Goal: Task Accomplishment & Management: Use online tool/utility

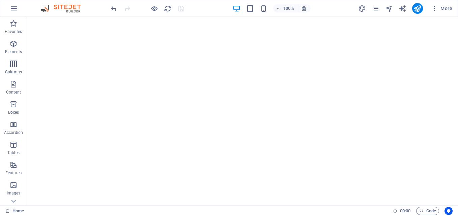
select select "9"
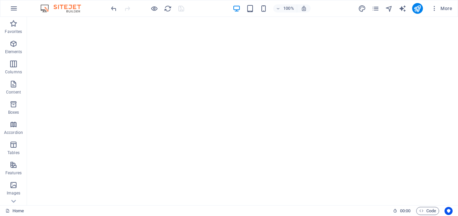
select select "9"
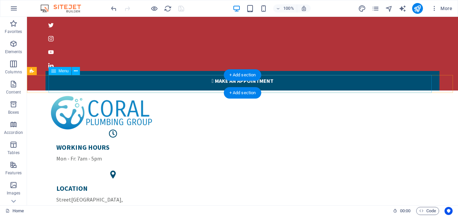
scroll to position [10, 0]
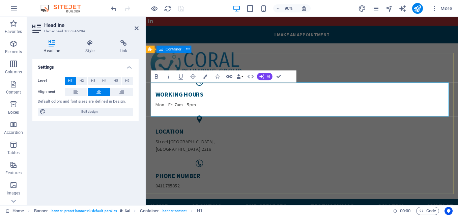
scroll to position [56, 0]
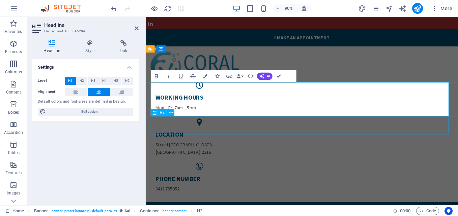
select select "9"
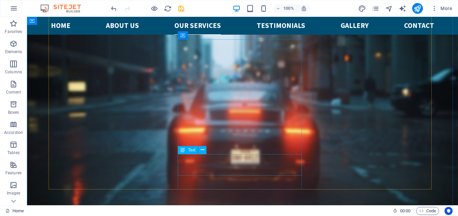
scroll to position [1031, 0]
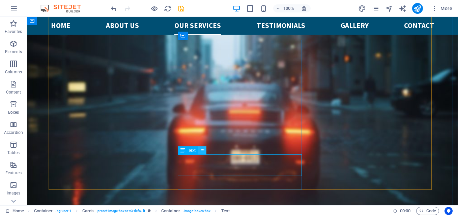
click at [203, 150] on icon at bounding box center [203, 150] width 4 height 7
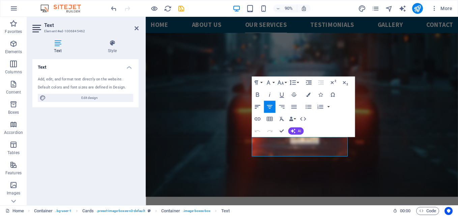
click at [258, 106] on icon "button" at bounding box center [256, 106] width 7 height 7
click at [292, 108] on icon "button" at bounding box center [293, 106] width 7 height 7
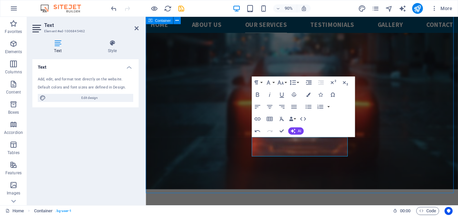
scroll to position [1031, 0]
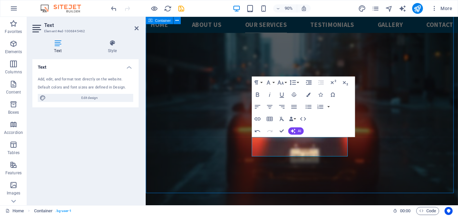
select select "9"
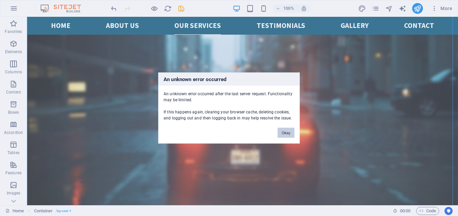
click at [284, 133] on button "Okay" at bounding box center [285, 133] width 17 height 10
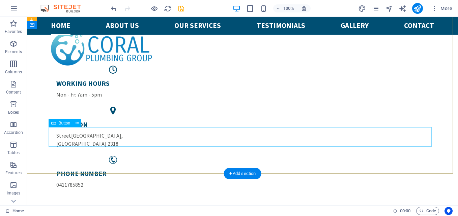
scroll to position [74, 0]
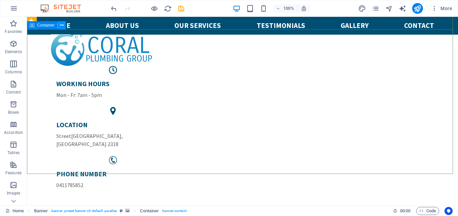
click at [62, 26] on icon at bounding box center [62, 25] width 4 height 7
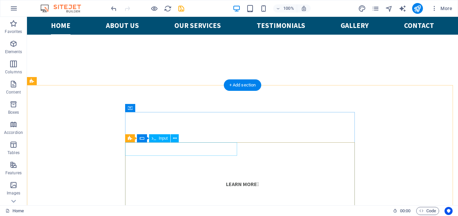
scroll to position [390, 0]
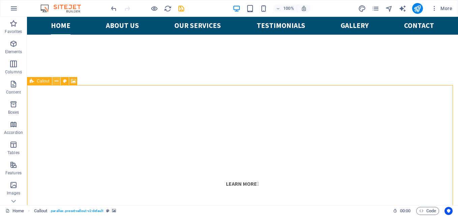
click at [55, 82] on icon at bounding box center [57, 81] width 4 height 7
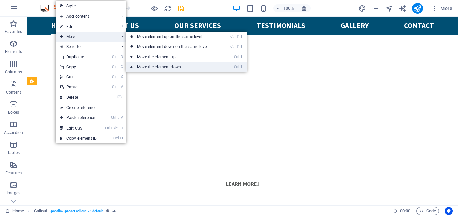
click at [147, 64] on link "Ctrl ⬇ Move the element down" at bounding box center [173, 67] width 95 height 10
select select "9"
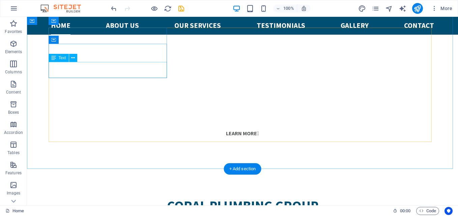
scroll to position [305, 0]
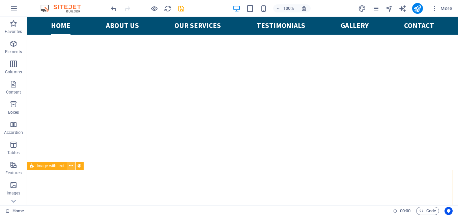
click at [70, 167] on icon at bounding box center [71, 166] width 4 height 7
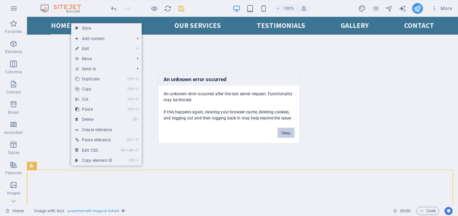
click at [287, 130] on button "Okay" at bounding box center [285, 133] width 17 height 10
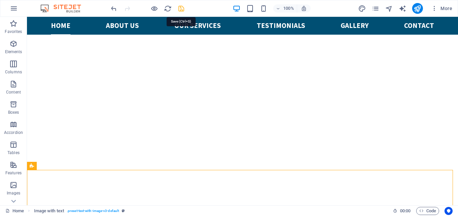
click at [181, 9] on icon "save" at bounding box center [181, 9] width 8 height 8
checkbox input "false"
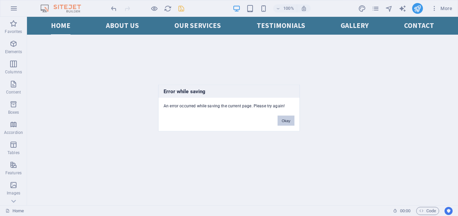
click at [280, 122] on button "Okay" at bounding box center [285, 121] width 17 height 10
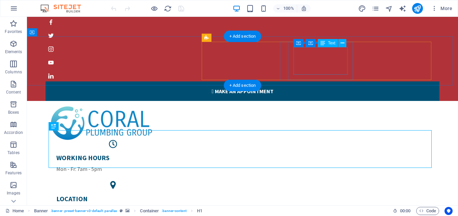
click at [71, 207] on span "Street" at bounding box center [63, 210] width 15 height 7
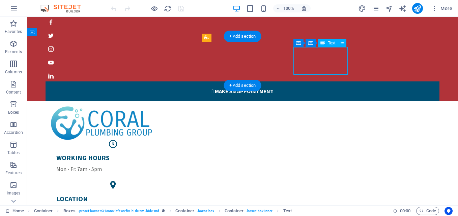
click at [170, 195] on div "LOCATION [GEOGRAPHIC_DATA]" at bounding box center [112, 209] width 113 height 28
click at [71, 207] on span "Street" at bounding box center [63, 210] width 15 height 7
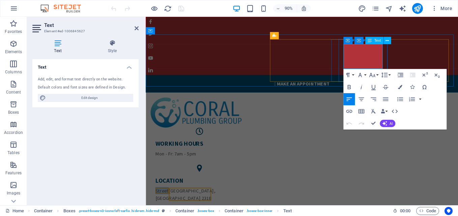
click at [171, 207] on span "Street" at bounding box center [163, 210] width 15 height 7
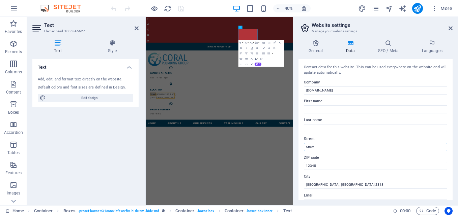
drag, startPoint x: 464, startPoint y: 165, endPoint x: 509, endPoint y: 355, distance: 194.5
drag, startPoint x: 326, startPoint y: 149, endPoint x: 305, endPoint y: 149, distance: 20.9
click at [305, 149] on input "Street" at bounding box center [375, 147] width 143 height 8
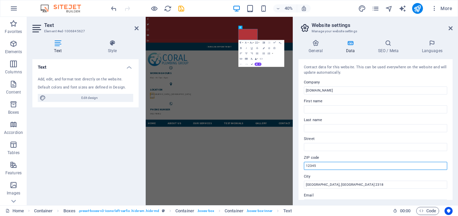
drag, startPoint x: 317, startPoint y: 165, endPoint x: 303, endPoint y: 165, distance: 14.5
click at [303, 165] on div "Contact data for this website. This can be used everywhere on the website and w…" at bounding box center [375, 129] width 154 height 141
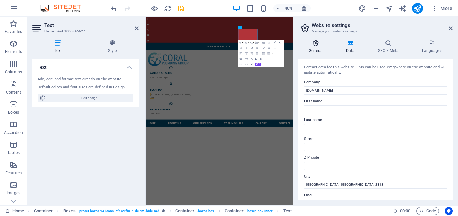
click at [316, 51] on h4 "General" at bounding box center [316, 47] width 37 height 14
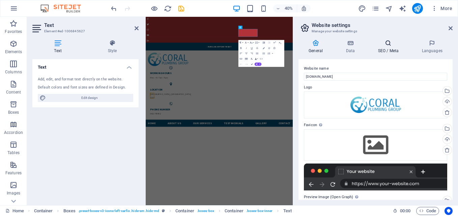
click at [385, 43] on icon at bounding box center [387, 43] width 41 height 7
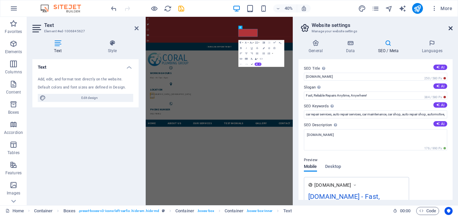
click at [449, 29] on icon at bounding box center [450, 28] width 4 height 5
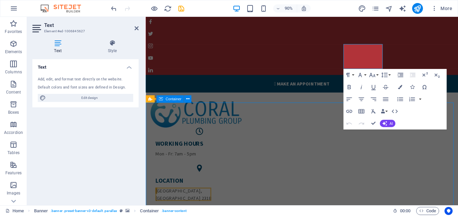
select select "9"
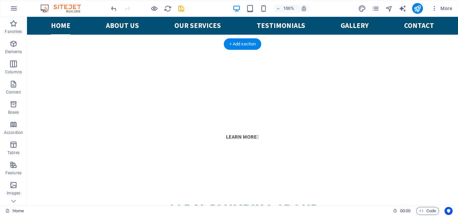
scroll to position [382, 0]
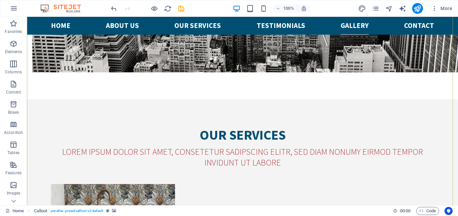
scroll to position [2007, 0]
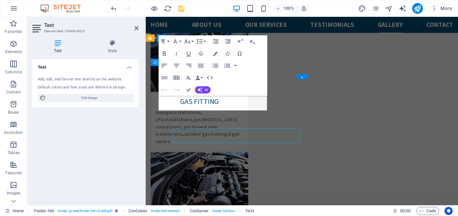
scroll to position [1950, 0]
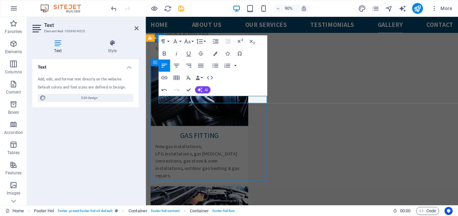
scroll to position [1986, 0]
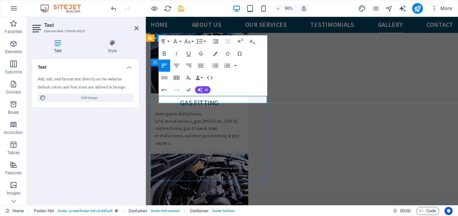
select select "9"
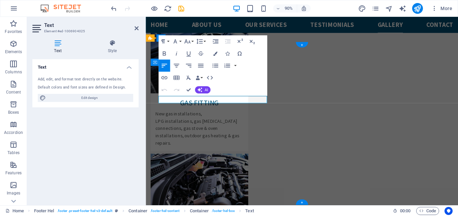
scroll to position [1950, 0]
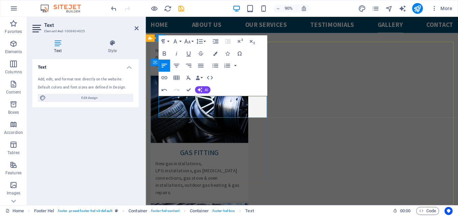
select select "9"
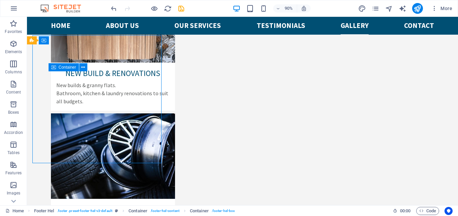
scroll to position [1986, 0]
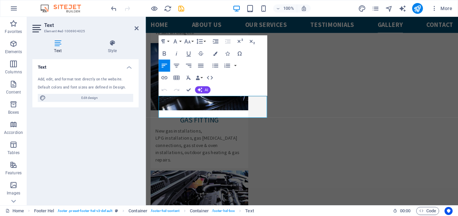
scroll to position [1950, 0]
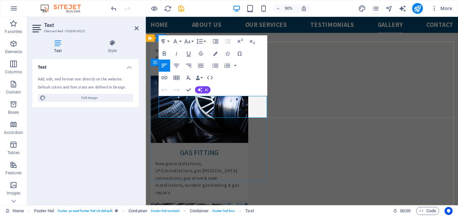
drag, startPoint x: 178, startPoint y: 124, endPoint x: 159, endPoint y: 117, distance: 20.6
click at [164, 52] on icon "button" at bounding box center [163, 53] width 3 height 4
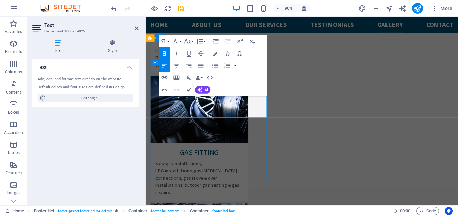
select select "9"
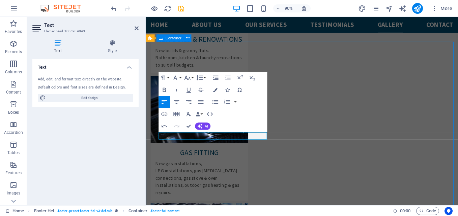
select select "9"
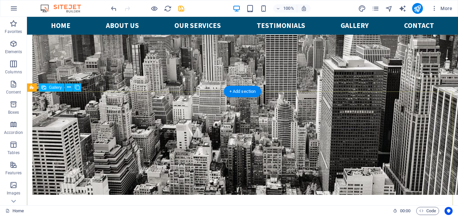
scroll to position [1620, 0]
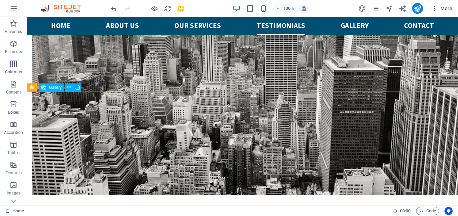
click at [52, 87] on span "Gallery" at bounding box center [55, 88] width 13 height 4
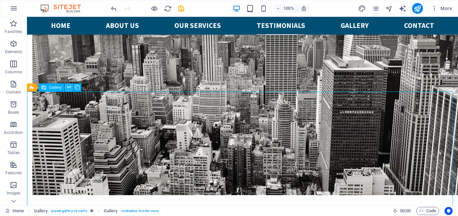
click at [67, 87] on icon at bounding box center [69, 87] width 4 height 7
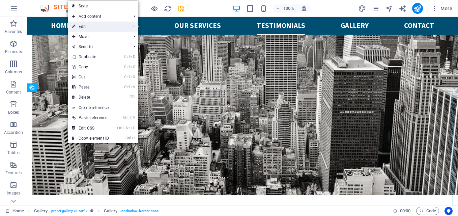
click at [77, 23] on link "⏎ Edit" at bounding box center [90, 27] width 45 height 10
select select "4"
select select "px"
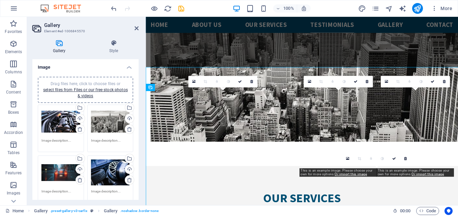
scroll to position [1639, 0]
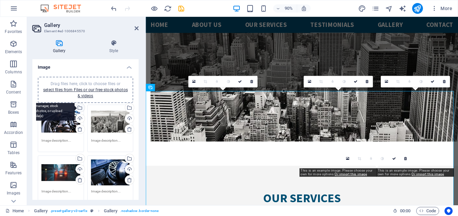
click at [74, 108] on div "Select files from the file manager, stock photos, or upload file(s)" at bounding box center [53, 108] width 44 height 25
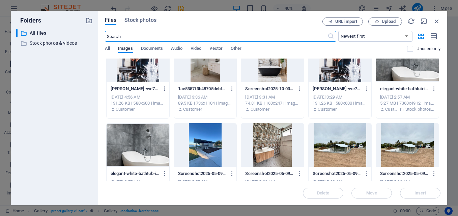
scroll to position [21, 0]
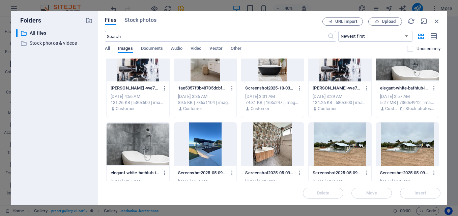
click at [274, 140] on div at bounding box center [272, 145] width 63 height 44
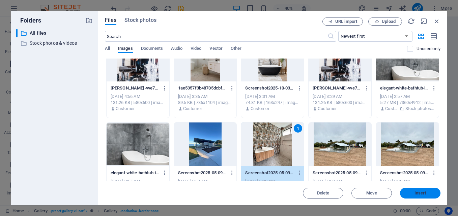
click at [415, 196] on button "Insert" at bounding box center [420, 193] width 40 height 11
select select "9"
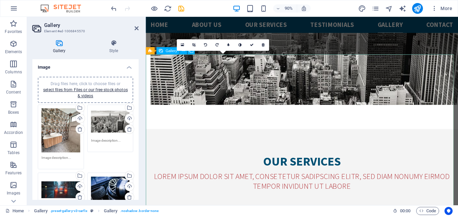
scroll to position [1680, 0]
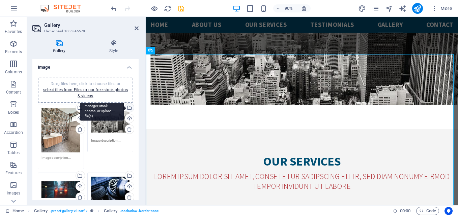
click at [129, 109] on div "Select files from the file manager, stock photos, or upload file(s)" at bounding box center [129, 108] width 10 height 10
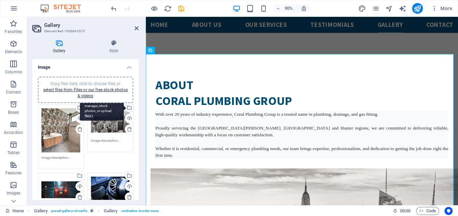
scroll to position [1836, 0]
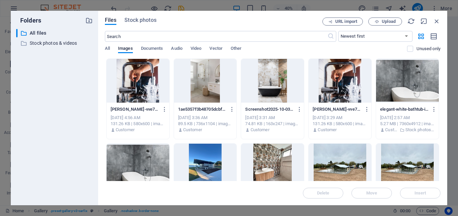
click at [204, 89] on div at bounding box center [205, 81] width 63 height 44
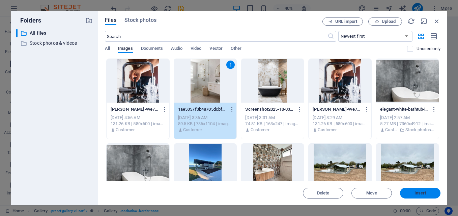
click at [405, 194] on span "Insert" at bounding box center [419, 193] width 35 height 4
select select "9"
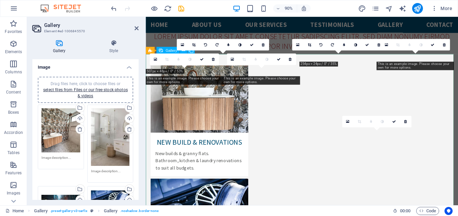
scroll to position [1680, 0]
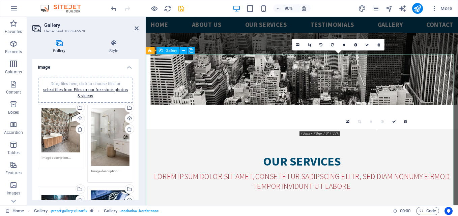
select select "9"
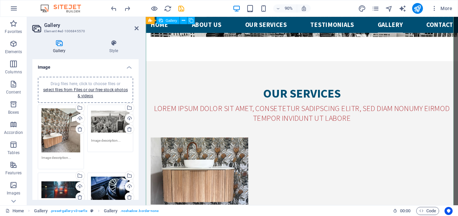
scroll to position [1755, 0]
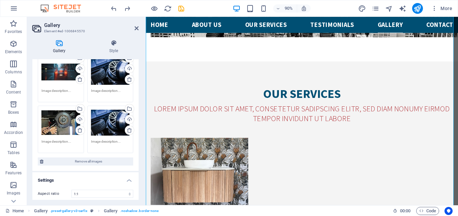
scroll to position [101, 0]
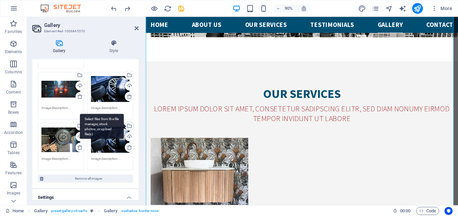
click at [128, 125] on div "Select files from the file manager, stock photos, or upload file(s)" at bounding box center [129, 127] width 10 height 10
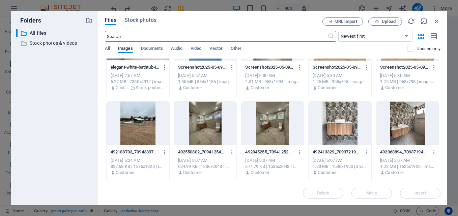
scroll to position [126, 0]
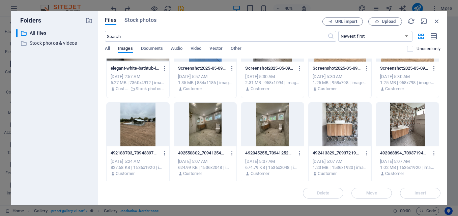
click at [213, 133] on div at bounding box center [205, 125] width 63 height 44
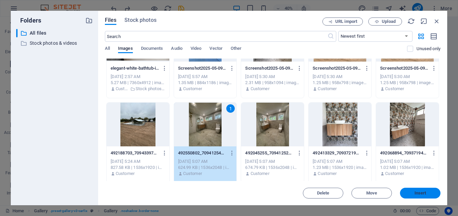
click at [407, 193] on span "Insert" at bounding box center [419, 193] width 35 height 4
select select "9"
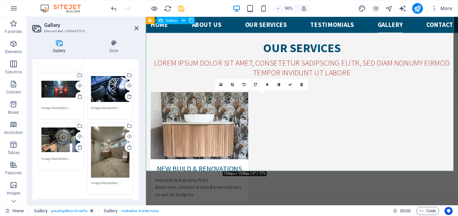
scroll to position [1806, 0]
select select "9"
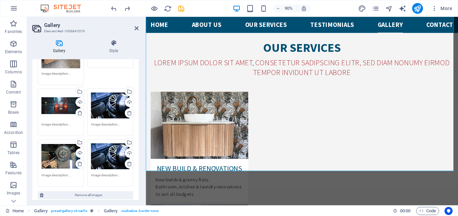
scroll to position [83, 0]
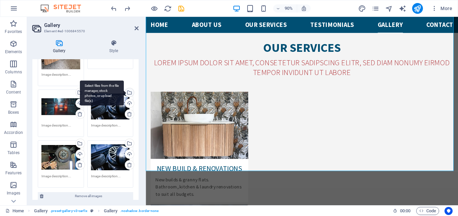
click at [128, 93] on div "Select files from the file manager, stock photos, or upload file(s)" at bounding box center [129, 93] width 10 height 10
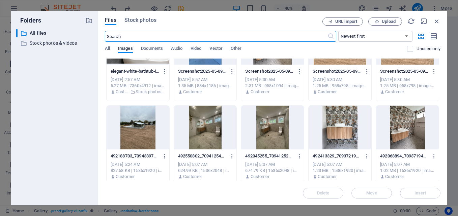
scroll to position [127, 0]
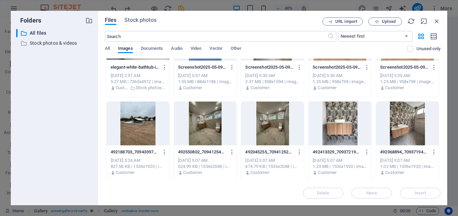
click at [210, 138] on div at bounding box center [205, 124] width 63 height 44
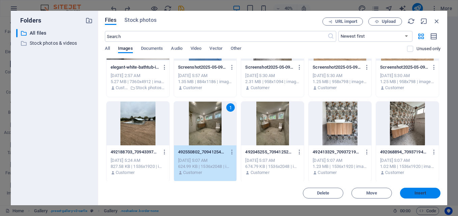
click at [418, 193] on span "Insert" at bounding box center [420, 193] width 12 height 4
select select "9"
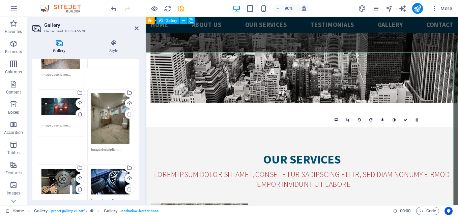
scroll to position [1681, 0]
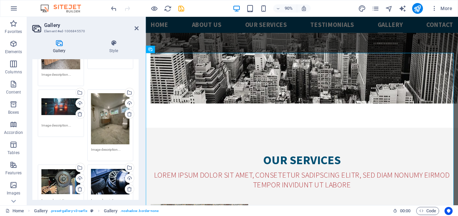
scroll to position [0, 0]
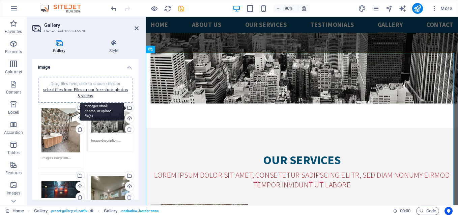
click at [128, 106] on div "Select files from the file manager, stock photos, or upload file(s)" at bounding box center [129, 108] width 10 height 10
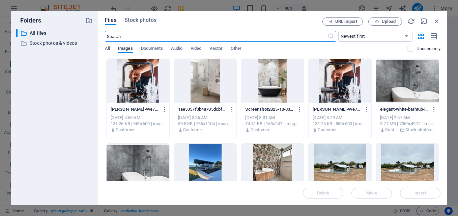
scroll to position [1837, 0]
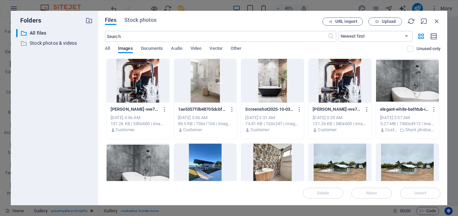
click at [148, 81] on div at bounding box center [138, 81] width 63 height 44
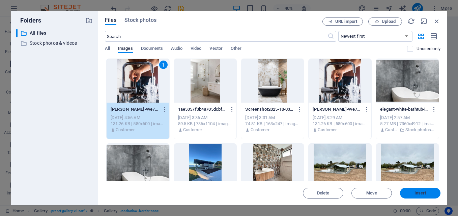
click at [414, 191] on button "Insert" at bounding box center [420, 193] width 40 height 11
select select "9"
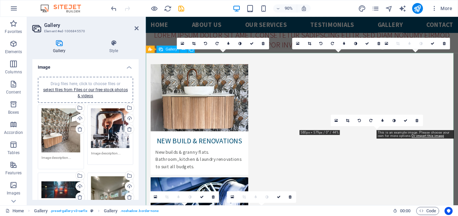
scroll to position [1681, 0]
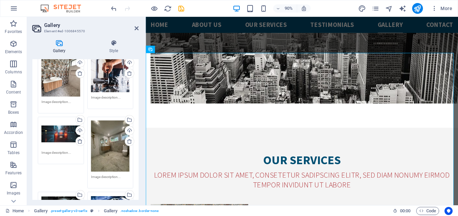
scroll to position [58, 0]
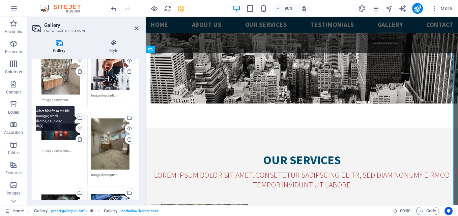
click at [74, 118] on div "Select files from the file manager, stock photos, or upload file(s)" at bounding box center [53, 118] width 44 height 25
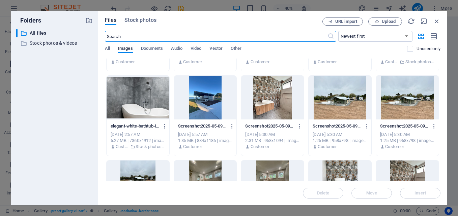
scroll to position [68, 0]
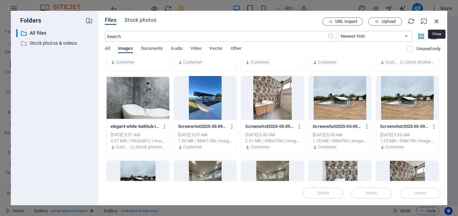
click at [438, 20] on icon "button" at bounding box center [436, 21] width 7 height 7
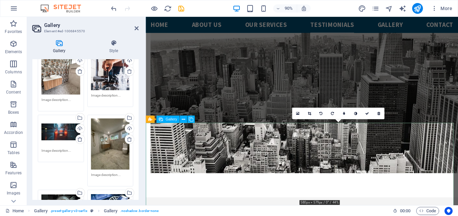
scroll to position [1603, 0]
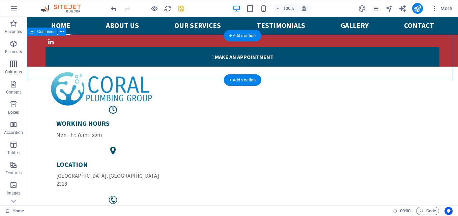
scroll to position [0, 0]
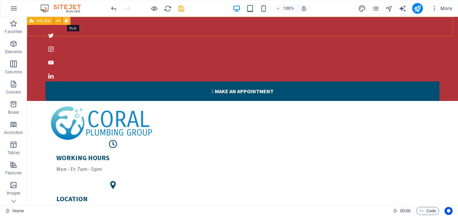
click at [67, 21] on icon at bounding box center [67, 21] width 4 height 7
select select "px"
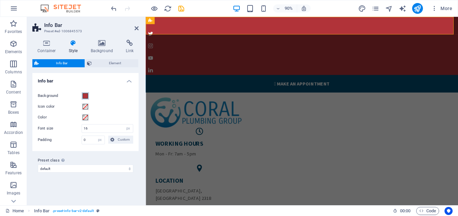
click at [85, 95] on span at bounding box center [85, 95] width 5 height 5
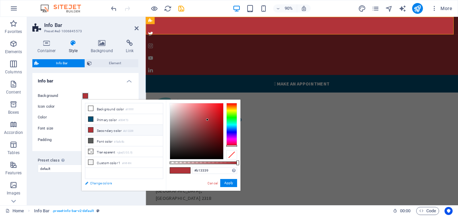
click at [99, 182] on link "Change colors" at bounding box center [121, 183] width 78 height 8
select select "px"
select select "400"
select select "px"
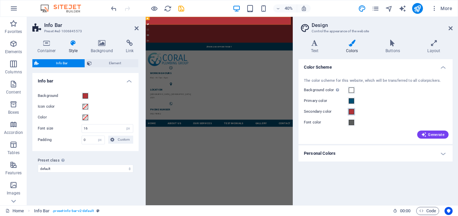
click at [350, 114] on span at bounding box center [351, 111] width 5 height 5
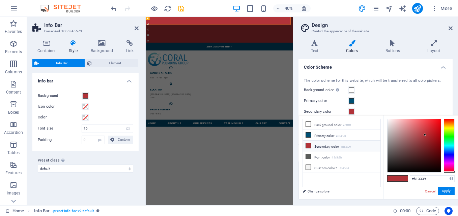
click at [328, 147] on li "Secondary color #b13339" at bounding box center [342, 146] width 78 height 11
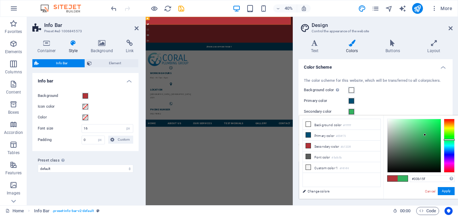
click at [449, 140] on div at bounding box center [449, 146] width 11 height 54
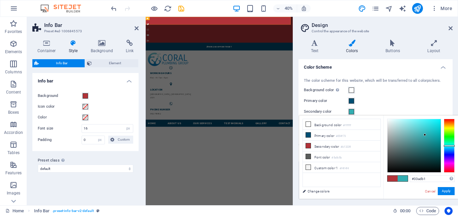
click at [448, 146] on div at bounding box center [449, 146] width 11 height 54
type input "#1eb6bb"
click at [432, 133] on div at bounding box center [413, 145] width 53 height 53
click at [444, 192] on button "Apply" at bounding box center [445, 191] width 17 height 8
select select "9"
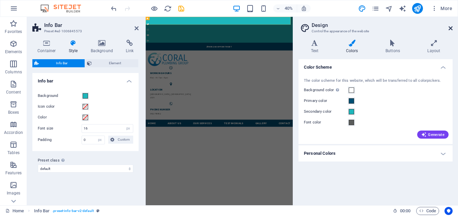
click at [450, 29] on icon at bounding box center [450, 28] width 4 height 5
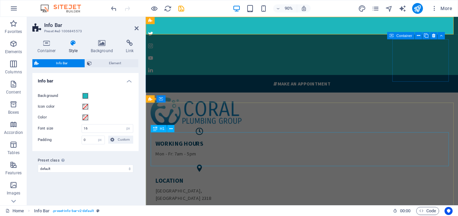
select select "9"
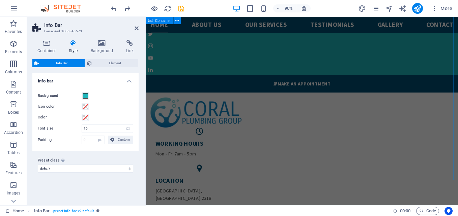
scroll to position [1745, 0]
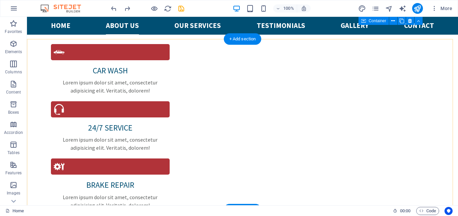
scroll to position [658, 0]
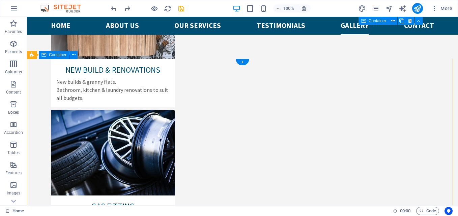
scroll to position [2007, 0]
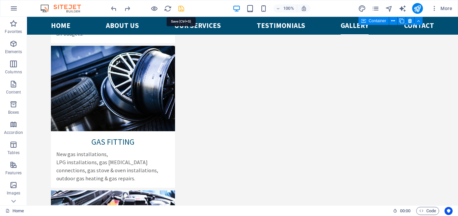
click at [183, 8] on icon "save" at bounding box center [181, 9] width 8 height 8
checkbox input "false"
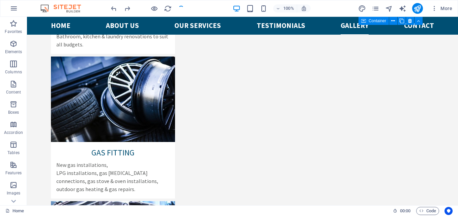
scroll to position [2012, 0]
